Goal: Task Accomplishment & Management: Manage account settings

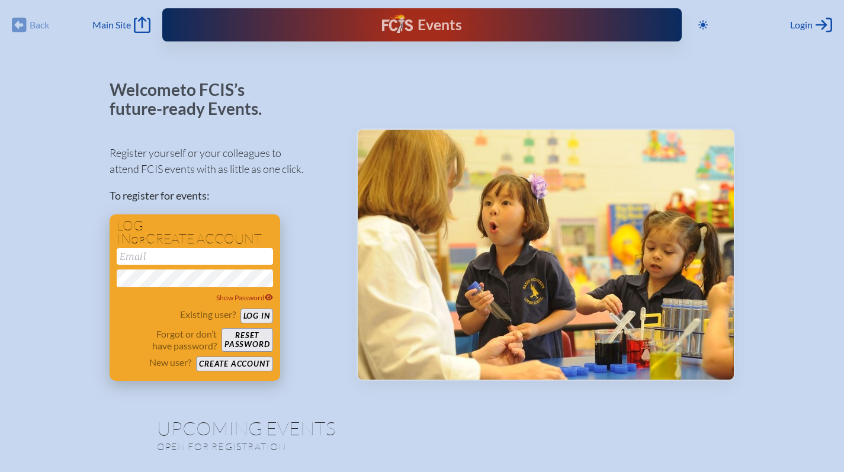
type input "[EMAIL_ADDRESS][DOMAIN_NAME]"
click at [267, 306] on form "nrobison@fcis.org Show Password Existing user? Log in Forgot or don’t have pass…" at bounding box center [195, 309] width 156 height 123
click at [258, 309] on div "Existing user? Log in" at bounding box center [195, 316] width 156 height 15
click at [253, 317] on button "Log in" at bounding box center [256, 316] width 33 height 15
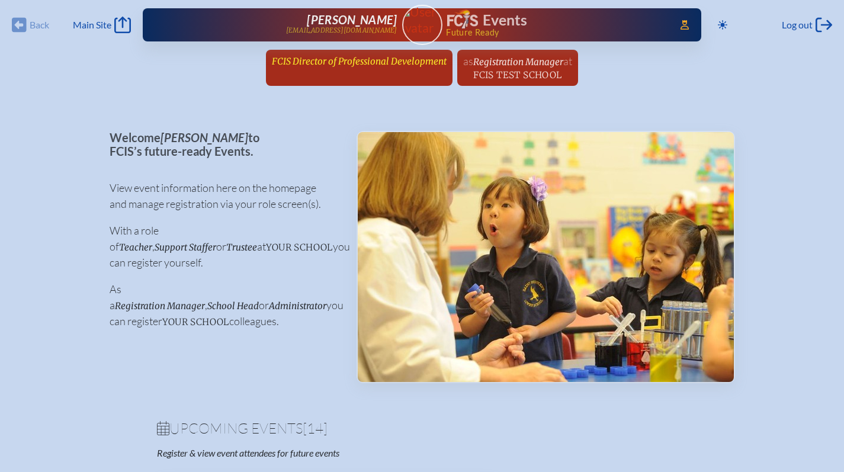
click at [296, 66] on span "FCIS Director of Professional Development" at bounding box center [359, 61] width 175 height 11
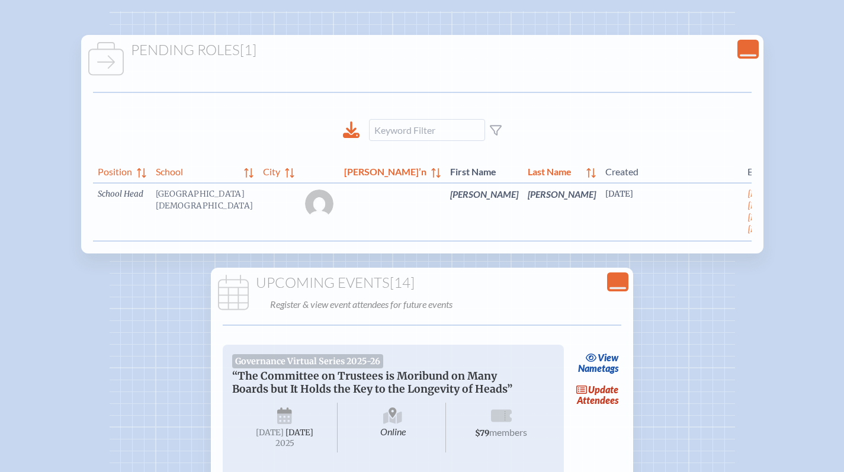
scroll to position [0, 12]
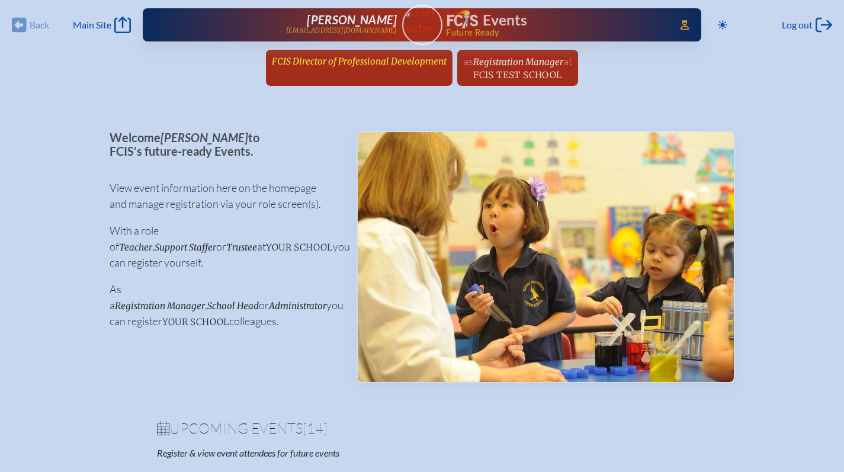
click at [348, 63] on span "FCIS Director of Professional Development" at bounding box center [359, 61] width 175 height 11
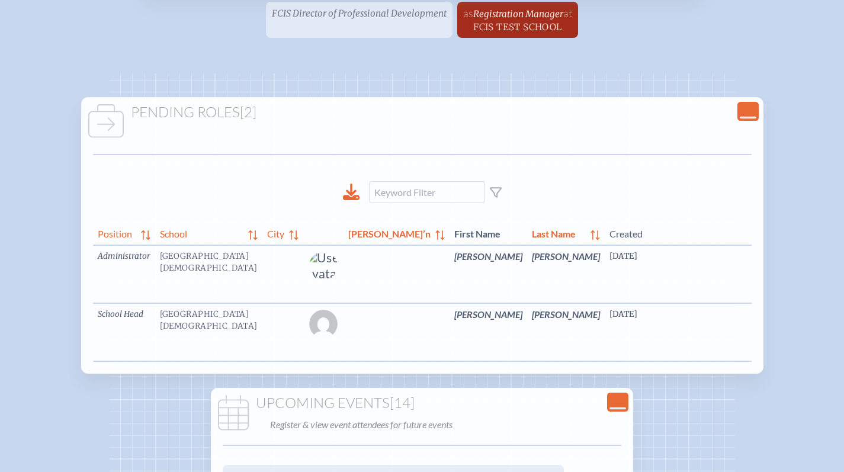
scroll to position [0, 16]
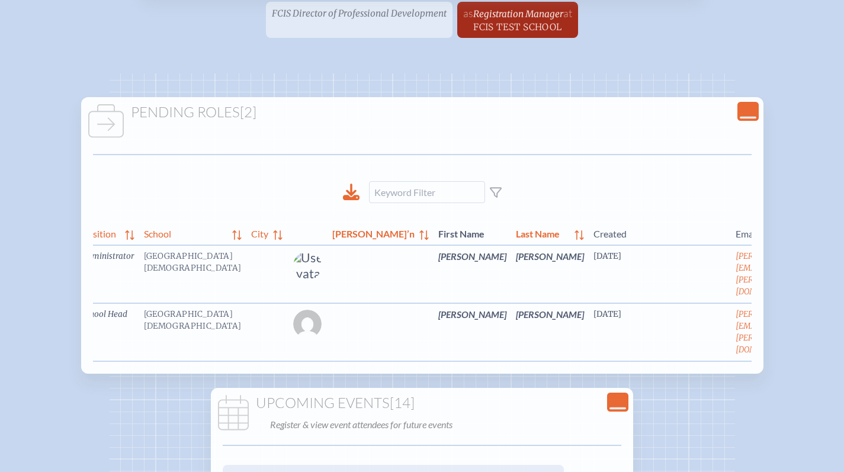
click at [814, 324] on link "edit Person’s Details" at bounding box center [834, 331] width 40 height 37
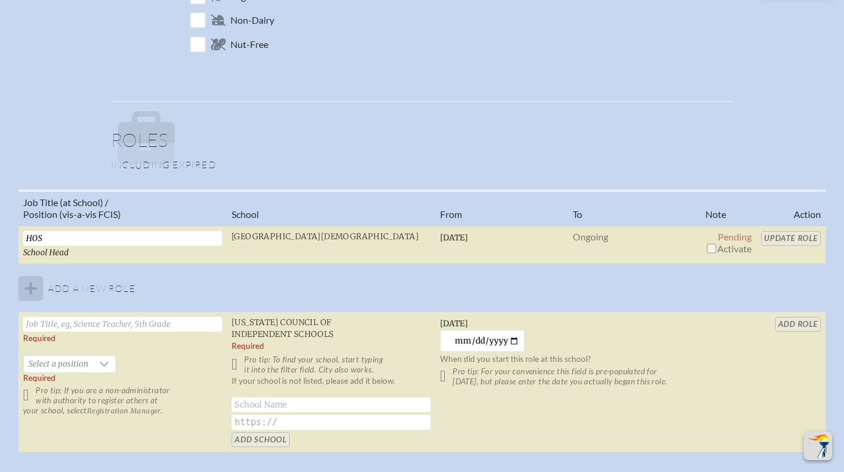
scroll to position [845, 0]
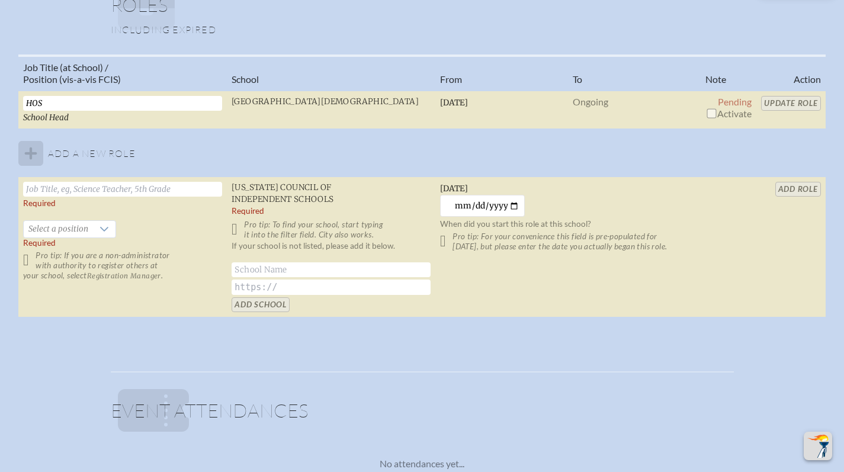
drag, startPoint x: 84, startPoint y: 105, endPoint x: 4, endPoint y: 104, distance: 79.4
type input "Head of School"
click at [734, 117] on span "Activate" at bounding box center [728, 113] width 46 height 11
click at [713, 114] on input "checkbox" at bounding box center [711, 112] width 9 height 9
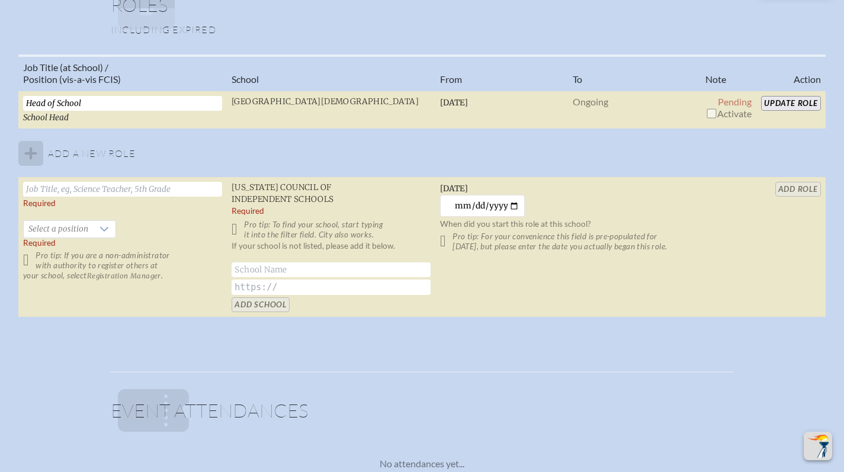
checkbox input "true"
click at [783, 98] on input "Update Role" at bounding box center [791, 103] width 60 height 15
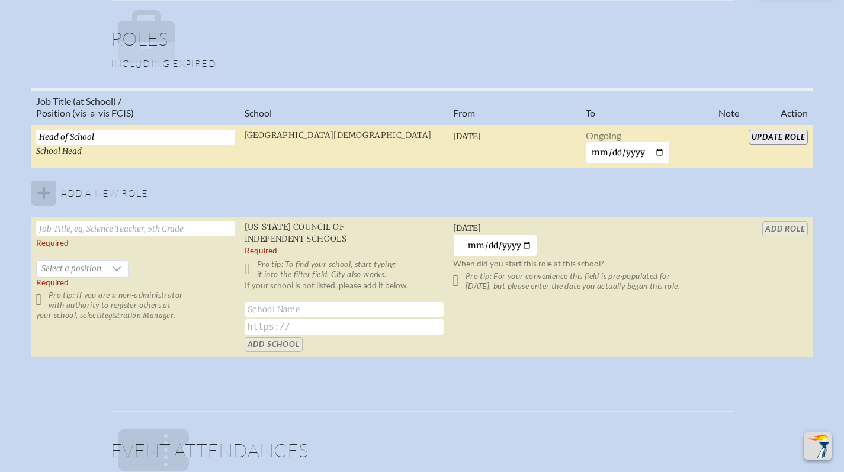
scroll to position [0, 0]
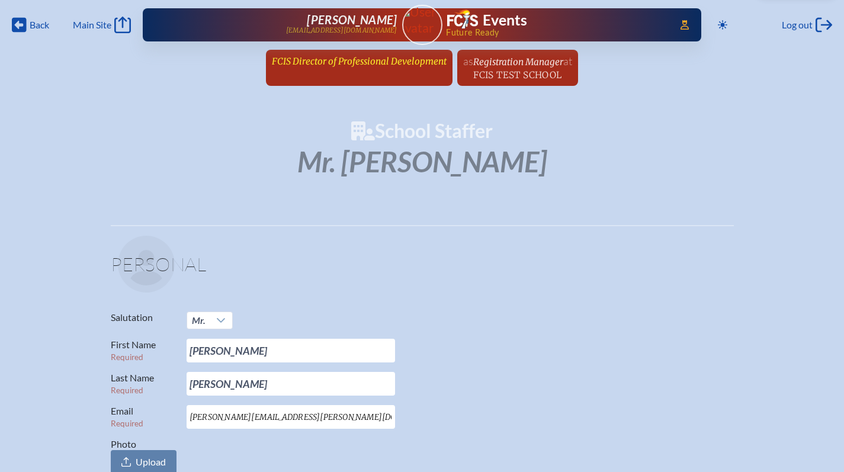
click at [331, 56] on span "FCIS Director of Professional Development" at bounding box center [359, 61] width 175 height 11
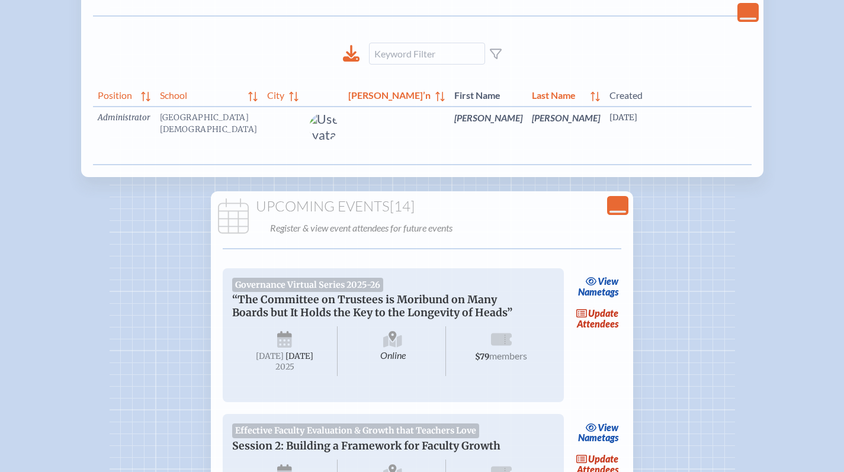
scroll to position [0, 16]
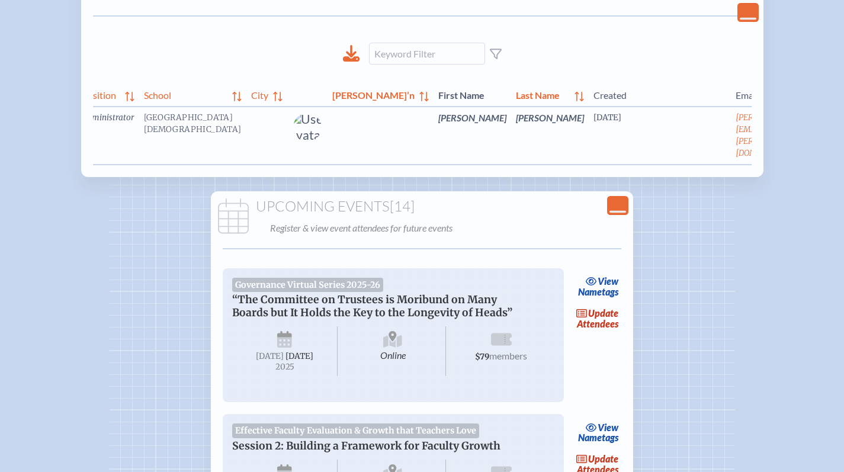
click at [834, 128] on span "edit" at bounding box center [842, 124] width 16 height 11
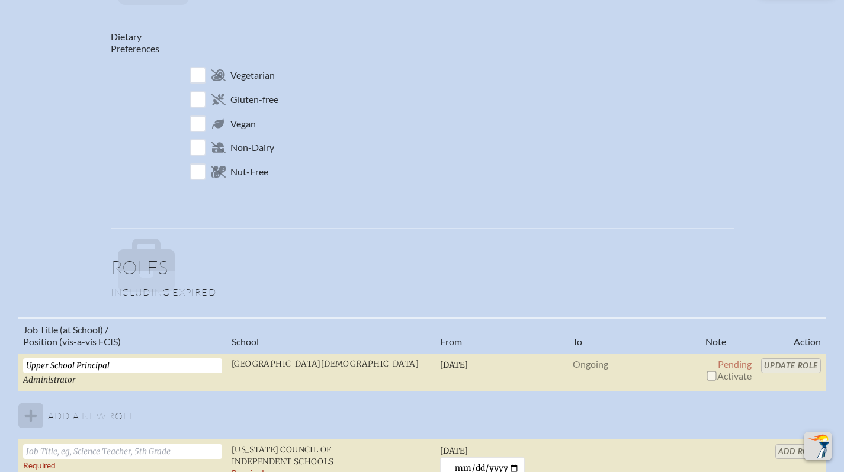
scroll to position [1018, 0]
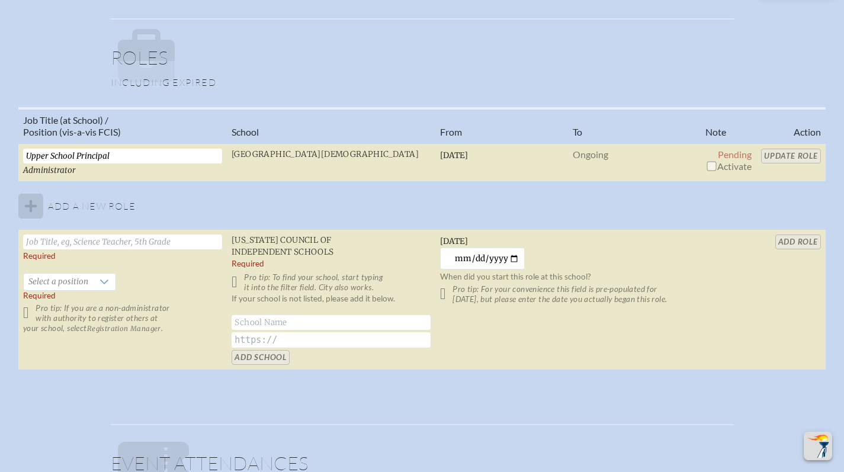
click at [710, 161] on span "Activate" at bounding box center [728, 166] width 46 height 11
click at [711, 161] on input "checkbox" at bounding box center [711, 165] width 9 height 9
checkbox input "true"
click at [785, 149] on input "Update Role" at bounding box center [791, 156] width 60 height 15
